Goal: Information Seeking & Learning: Learn about a topic

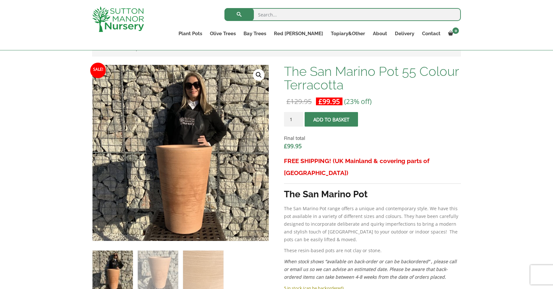
scroll to position [240, 0]
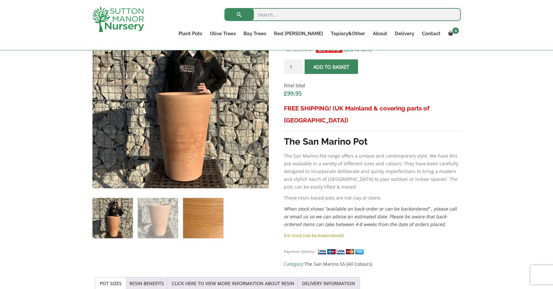
click at [200, 225] on img at bounding box center [203, 218] width 40 height 40
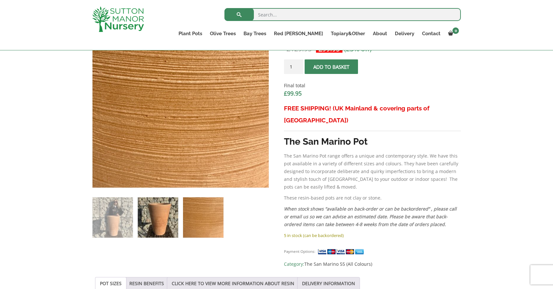
click at [146, 218] on img at bounding box center [158, 218] width 40 height 40
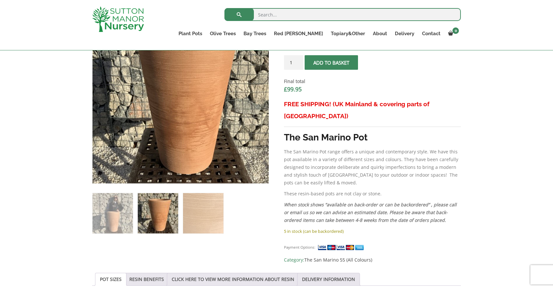
scroll to position [246, 0]
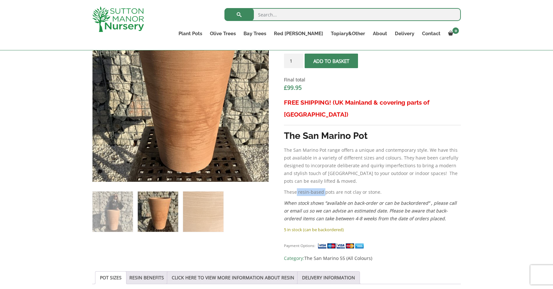
drag, startPoint x: 296, startPoint y: 181, endPoint x: 324, endPoint y: 179, distance: 27.2
click at [324, 188] on p "These resin-based pots are not clay or stone." at bounding box center [372, 192] width 177 height 8
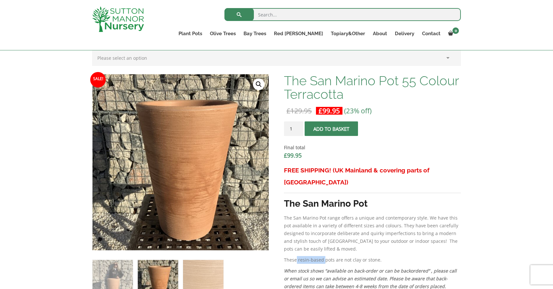
scroll to position [202, 0]
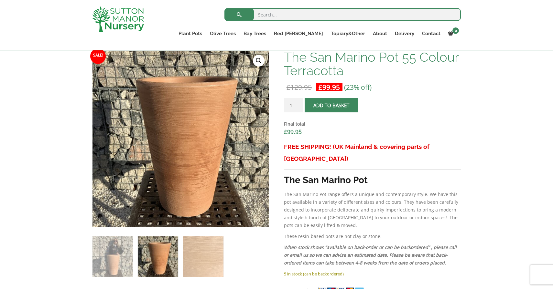
click at [293, 17] on input "search" at bounding box center [342, 14] width 236 height 13
paste input "Japanese Aralia"
type input "Japanese Aralia"
click at [224, 8] on button "submit" at bounding box center [238, 14] width 29 height 13
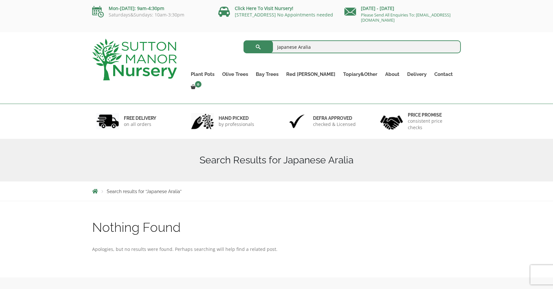
click at [285, 47] on input "Japanese Aralia" at bounding box center [352, 46] width 218 height 13
type input "Aralia"
click at [243, 40] on button "submit" at bounding box center [257, 46] width 29 height 13
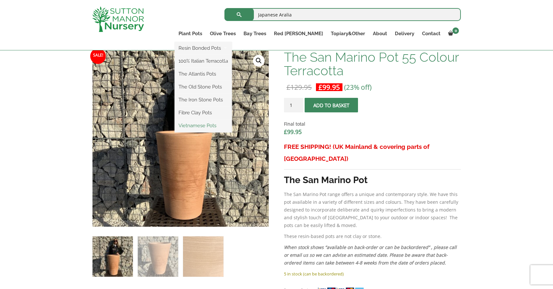
click at [228, 126] on link "Vietnamese Pots" at bounding box center [203, 126] width 57 height 10
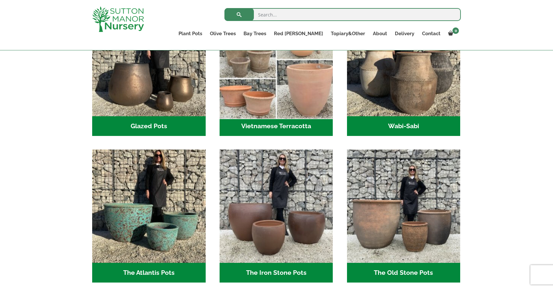
scroll to position [168, 0]
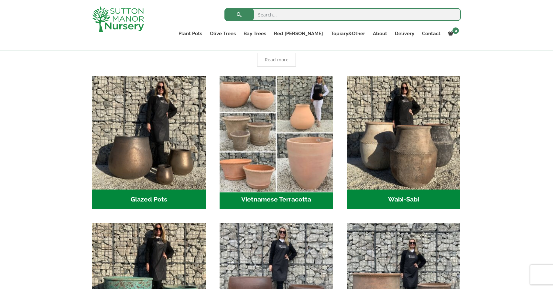
click at [313, 134] on img "Visit product category Vietnamese Terracotta" at bounding box center [276, 132] width 119 height 119
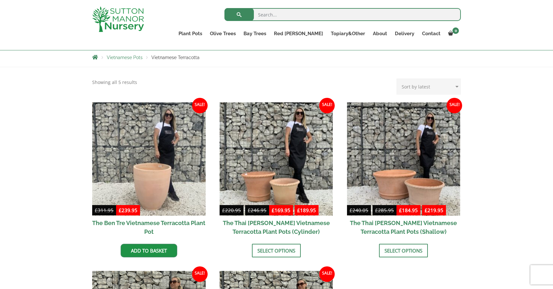
scroll to position [64, 0]
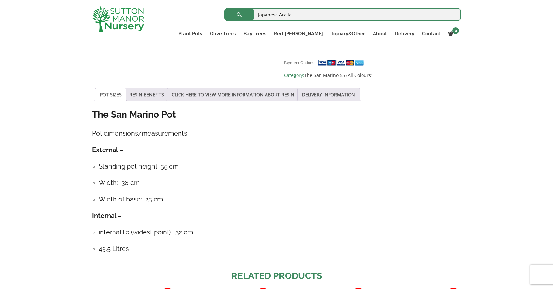
scroll to position [436, 0]
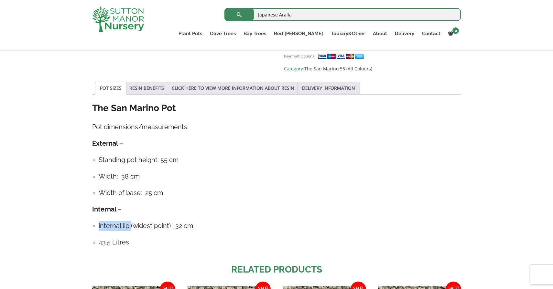
drag, startPoint x: 130, startPoint y: 217, endPoint x: 88, endPoint y: 217, distance: 41.7
click at [88, 217] on div "Add plant food to your order? Please select an option (x1) 1k Bag (£15.00) (x2)…" at bounding box center [276, 81] width 378 height 744
click at [98, 221] on ul "internal lip (widest point) : 32 cm 43.5 Litres" at bounding box center [276, 234] width 369 height 27
drag, startPoint x: 98, startPoint y: 213, endPoint x: 132, endPoint y: 211, distance: 34.0
click at [132, 221] on ul "internal lip (widest point) : 32 cm 43.5 Litres" at bounding box center [276, 234] width 369 height 27
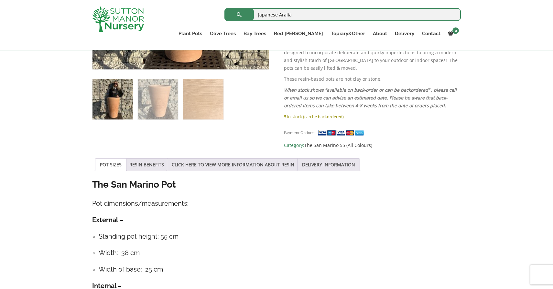
scroll to position [360, 0]
click at [153, 159] on ul "POT SIZES RESIN BENEFITS CLICK HERE TO VIEW MORE INFORMATION ABOUT RESIN DELIVE…" at bounding box center [276, 164] width 369 height 13
click at [152, 158] on link "RESIN BENEFITS" at bounding box center [146, 164] width 35 height 12
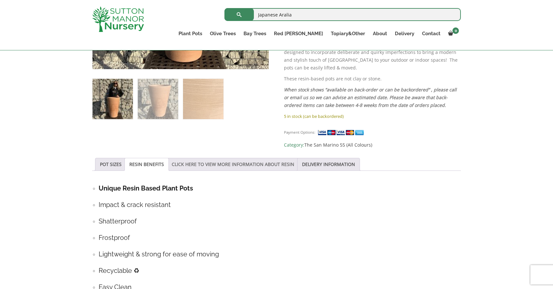
click at [217, 158] on link "CLICK HERE TO VIEW MORE INFORMATION ABOUT RESIN" at bounding box center [233, 164] width 123 height 12
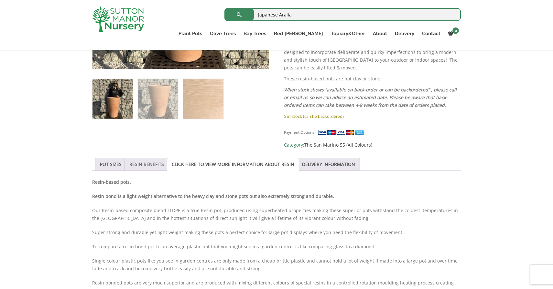
click at [151, 158] on link "RESIN BENEFITS" at bounding box center [146, 164] width 35 height 12
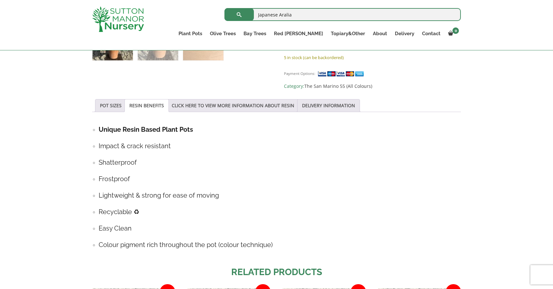
scroll to position [420, 0]
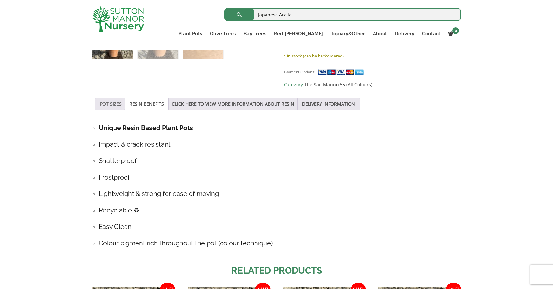
click at [108, 98] on link "POT SIZES" at bounding box center [111, 104] width 22 height 12
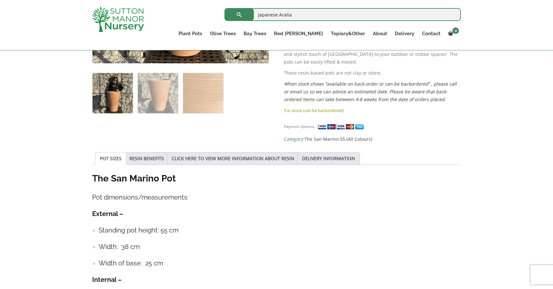
scroll to position [380, 0]
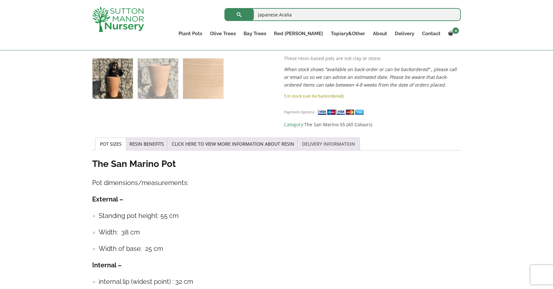
click at [335, 138] on link "DELIVERY INFORMATION" at bounding box center [328, 144] width 53 height 12
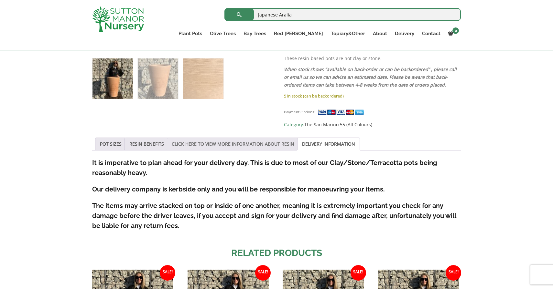
click at [269, 138] on link "CLICK HERE TO VIEW MORE INFORMATION ABOUT RESIN" at bounding box center [233, 144] width 123 height 12
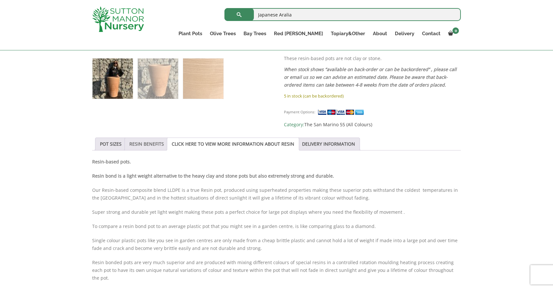
click at [147, 138] on link "RESIN BENEFITS" at bounding box center [146, 144] width 35 height 12
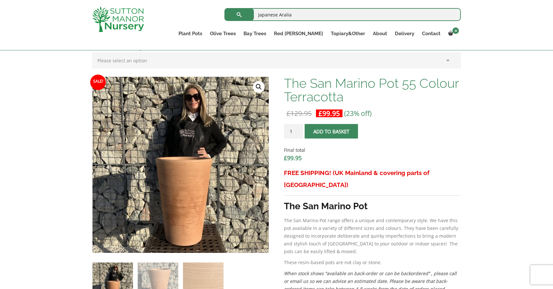
scroll to position [156, 0]
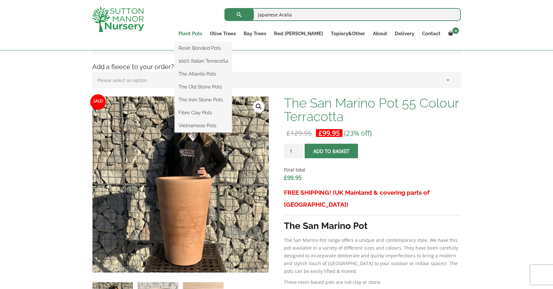
click at [206, 34] on link "Plant Pots" at bounding box center [190, 33] width 31 height 9
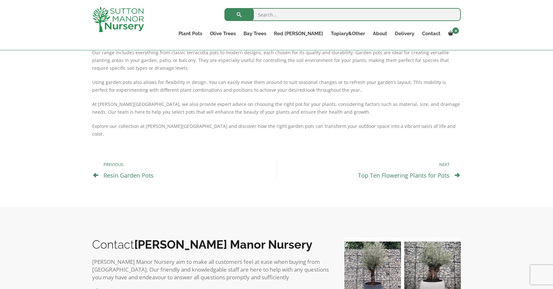
scroll to position [328, 0]
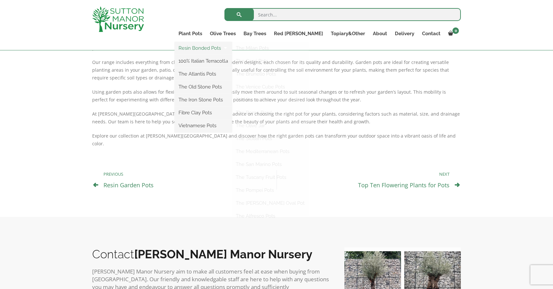
click at [223, 44] on link "Resin Bonded Pots" at bounding box center [203, 48] width 57 height 10
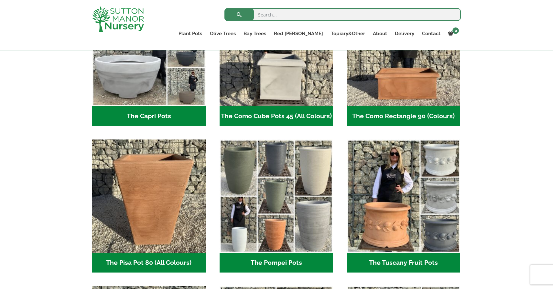
scroll to position [457, 0]
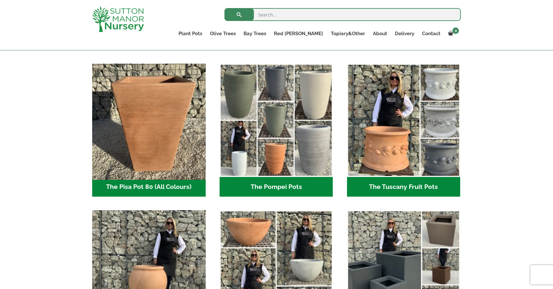
click at [142, 148] on img "Visit product category The Pisa Pot 80 (All Colours)" at bounding box center [148, 120] width 119 height 119
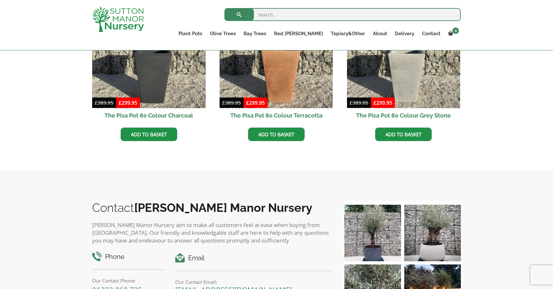
scroll to position [240, 0]
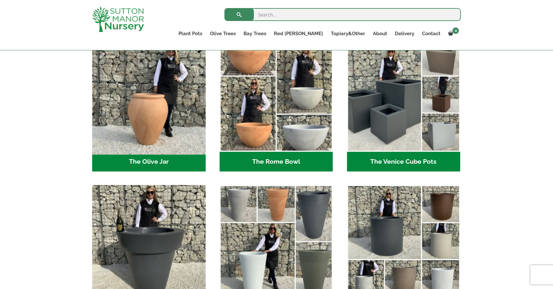
scroll to position [714, 0]
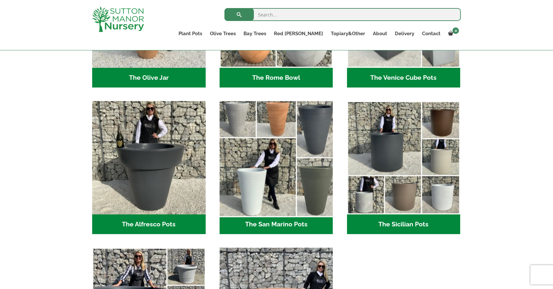
click at [288, 141] on img "Visit product category The San Marino Pots" at bounding box center [276, 158] width 119 height 119
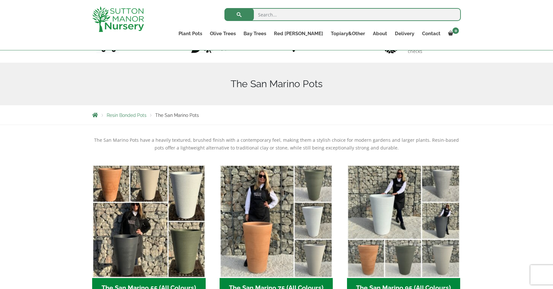
scroll to position [137, 0]
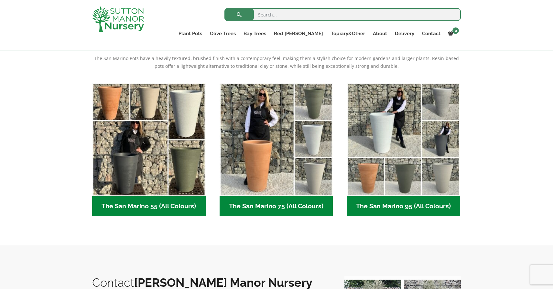
click at [288, 141] on img "Visit product category The San Marino 75 (All Colours)" at bounding box center [276, 139] width 113 height 113
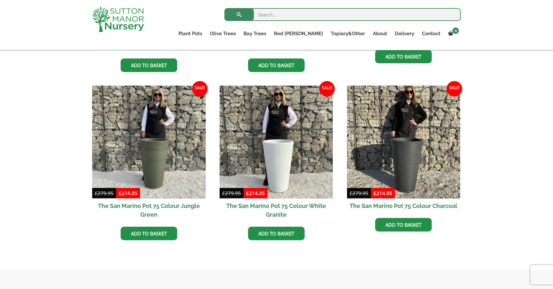
scroll to position [446, 0]
